Goal: Information Seeking & Learning: Learn about a topic

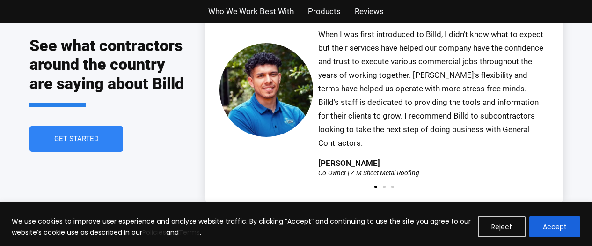
scroll to position [2130, 0]
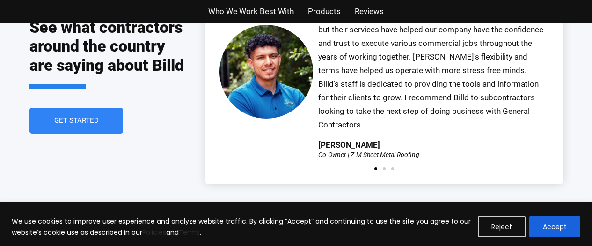
click at [116, 108] on link "Get Started" at bounding box center [76, 121] width 94 height 26
click at [332, 16] on span "Products" at bounding box center [324, 12] width 33 height 14
click at [331, 15] on span "Products" at bounding box center [324, 12] width 33 height 14
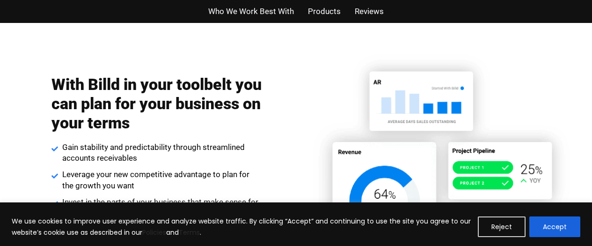
scroll to position [1398, 0]
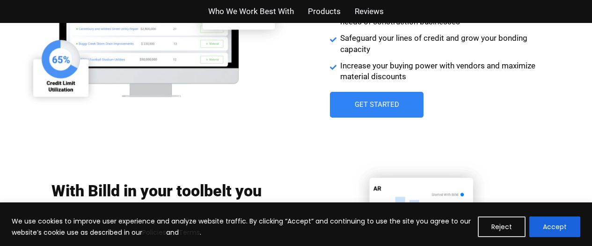
click at [356, 7] on span "Reviews" at bounding box center [369, 12] width 29 height 14
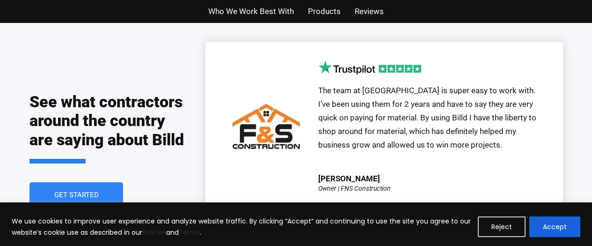
scroll to position [2060, 0]
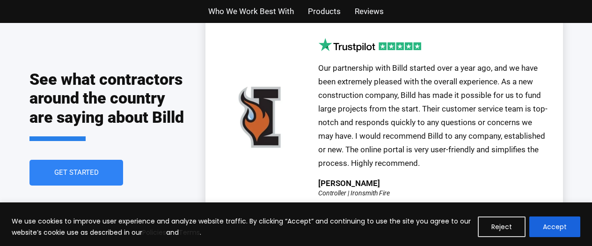
click at [376, 15] on span "Reviews" at bounding box center [369, 12] width 29 height 14
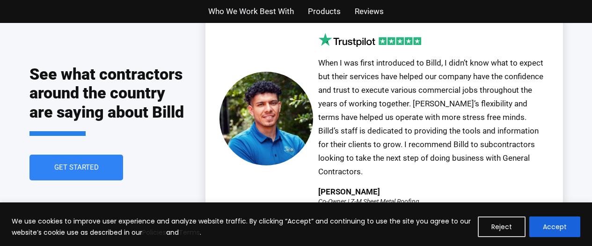
scroll to position [2002, 0]
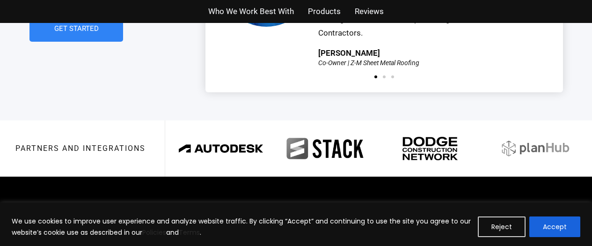
click at [81, 145] on h3 "Partners and integrations" at bounding box center [80, 148] width 130 height 7
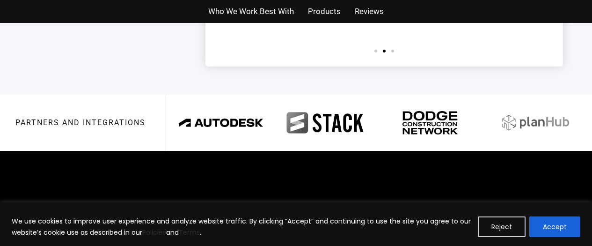
click at [97, 7] on span "Get Started" at bounding box center [76, 3] width 44 height 7
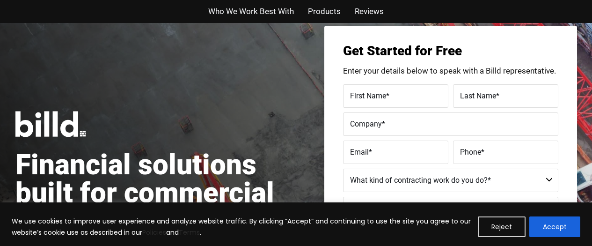
scroll to position [23, 0]
